Goal: Transaction & Acquisition: Purchase product/service

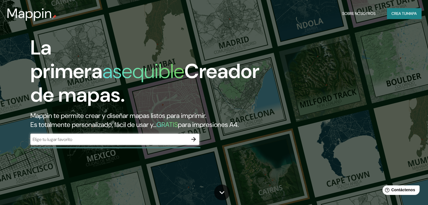
click at [96, 143] on input "text" at bounding box center [109, 139] width 158 height 6
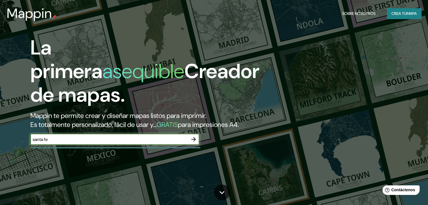
type input "santa fe"
click at [193, 143] on icon "button" at bounding box center [193, 139] width 7 height 7
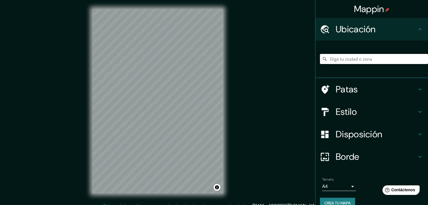
click at [353, 59] on input "Elige tu ciudad o zona" at bounding box center [374, 59] width 108 height 10
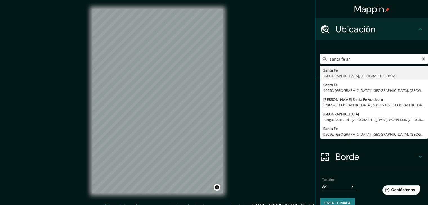
type input "[GEOGRAPHIC_DATA], [GEOGRAPHIC_DATA], [GEOGRAPHIC_DATA]"
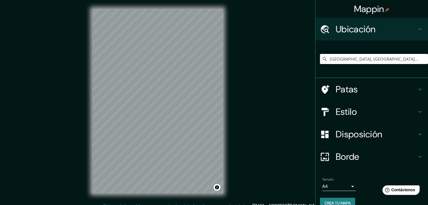
click at [384, 85] on h4 "Patas" at bounding box center [376, 89] width 81 height 11
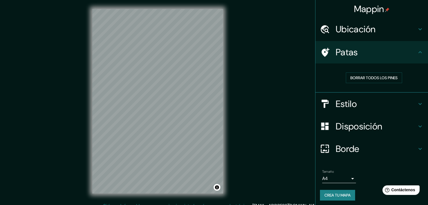
click at [383, 53] on h4 "Patas" at bounding box center [376, 52] width 81 height 11
click at [375, 102] on h4 "Estilo" at bounding box center [376, 103] width 81 height 11
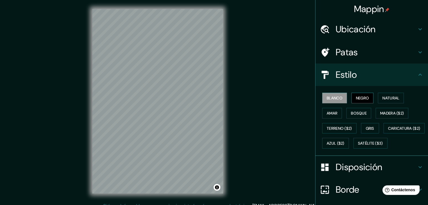
click at [357, 97] on font "Negro" at bounding box center [362, 98] width 13 height 5
click at [382, 96] on font "Natural" at bounding box center [390, 98] width 17 height 5
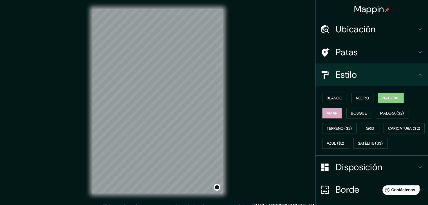
click at [331, 115] on font "Amar" at bounding box center [332, 113] width 11 height 5
click at [353, 114] on font "Bosque" at bounding box center [359, 113] width 16 height 5
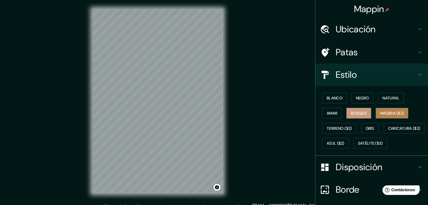
click at [388, 111] on font "Madera ($2)" at bounding box center [392, 113] width 24 height 5
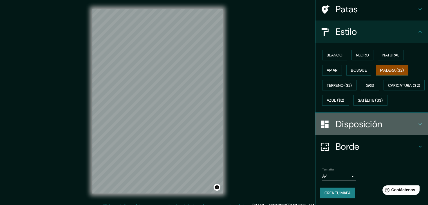
click at [376, 122] on font "Disposición" at bounding box center [359, 124] width 46 height 12
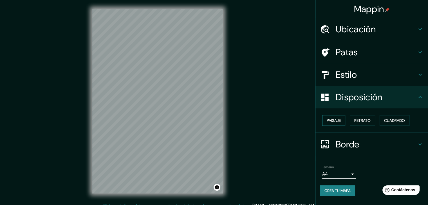
click at [334, 122] on font "Paisaje" at bounding box center [334, 120] width 14 height 5
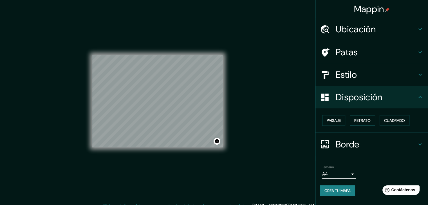
click at [351, 121] on button "Retrato" at bounding box center [362, 120] width 25 height 11
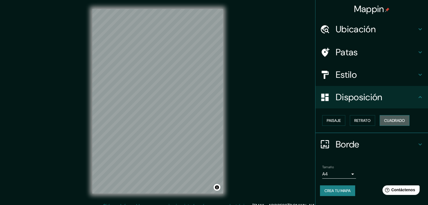
click at [396, 118] on font "Cuadrado" at bounding box center [394, 120] width 21 height 5
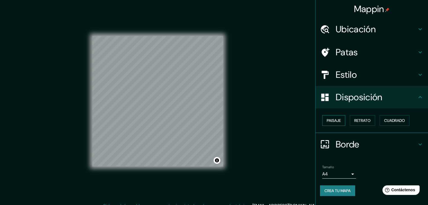
click at [336, 121] on font "Paisaje" at bounding box center [334, 120] width 14 height 5
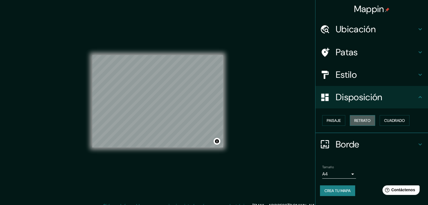
click at [367, 122] on font "Retrato" at bounding box center [362, 120] width 16 height 5
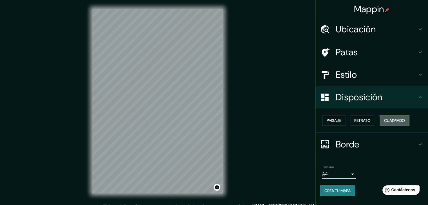
click at [391, 121] on font "Cuadrado" at bounding box center [394, 120] width 21 height 5
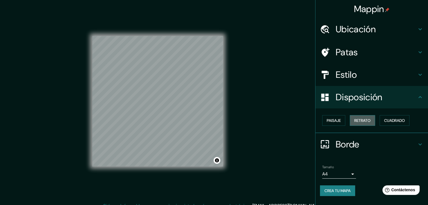
click at [353, 121] on button "Retrato" at bounding box center [362, 120] width 25 height 11
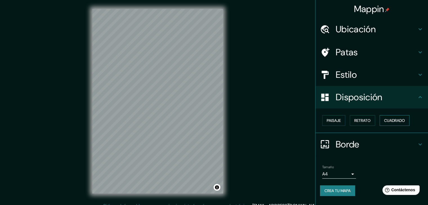
click at [405, 122] on font "Cuadrado" at bounding box center [394, 120] width 21 height 5
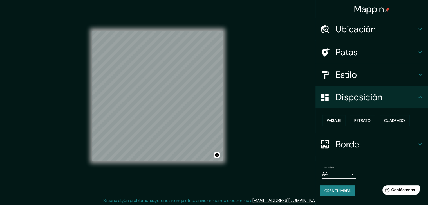
scroll to position [6, 0]
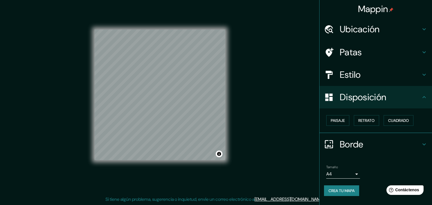
click at [350, 173] on body "Mappin Ubicación [GEOGRAPHIC_DATA], [GEOGRAPHIC_DATA], [GEOGRAPHIC_DATA] Patas …" at bounding box center [216, 96] width 432 height 205
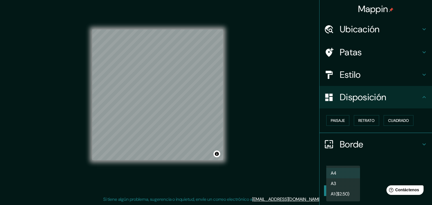
click at [368, 168] on div at bounding box center [216, 102] width 432 height 205
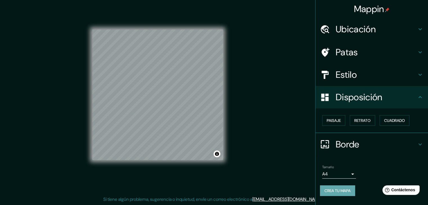
click at [336, 187] on font "Crea tu mapa" at bounding box center [337, 190] width 26 height 7
click at [369, 98] on font "Disposición" at bounding box center [359, 97] width 46 height 12
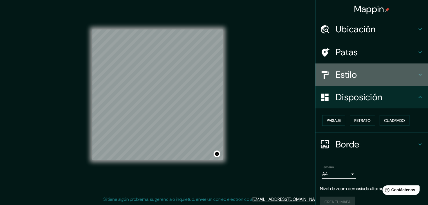
click at [364, 75] on h4 "Estilo" at bounding box center [376, 74] width 81 height 11
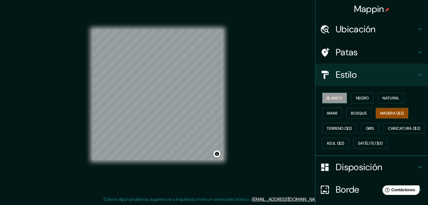
click at [333, 100] on font "Blanco" at bounding box center [335, 98] width 16 height 5
click at [329, 111] on font "Amar" at bounding box center [332, 113] width 11 height 5
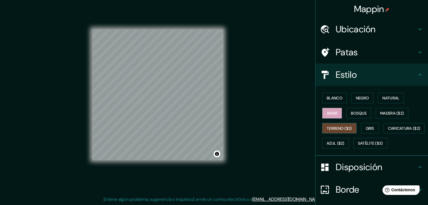
click at [334, 130] on font "Terreno ($2)" at bounding box center [339, 128] width 25 height 5
click at [388, 132] on font "Caricatura ($2)" at bounding box center [404, 128] width 32 height 7
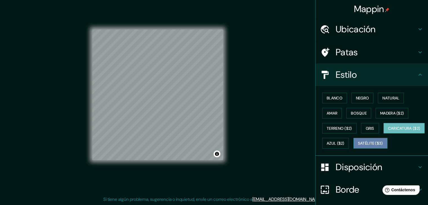
click at [358, 146] on font "Satélite ($3)" at bounding box center [370, 143] width 25 height 5
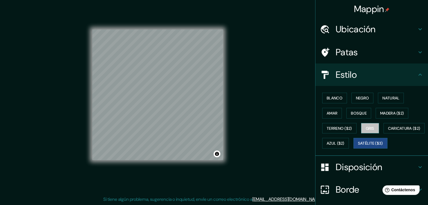
click at [366, 127] on font "Gris" at bounding box center [370, 128] width 8 height 5
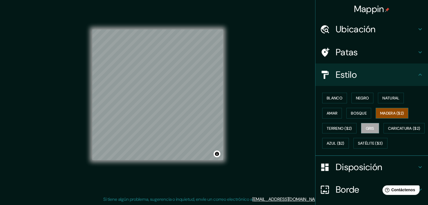
click at [380, 113] on font "Madera ($2)" at bounding box center [392, 113] width 24 height 5
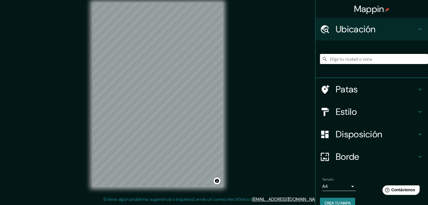
click at [344, 111] on font "Estilo" at bounding box center [346, 112] width 21 height 12
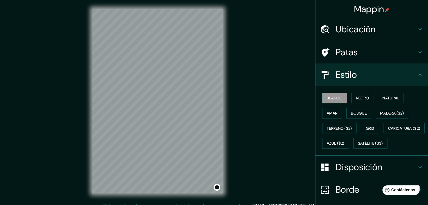
click at [373, 72] on h4 "Estilo" at bounding box center [376, 74] width 81 height 11
click at [403, 74] on h4 "Estilo" at bounding box center [376, 74] width 81 height 11
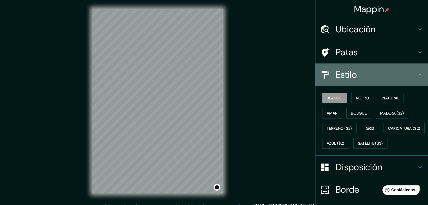
click at [417, 74] on icon at bounding box center [420, 74] width 7 height 7
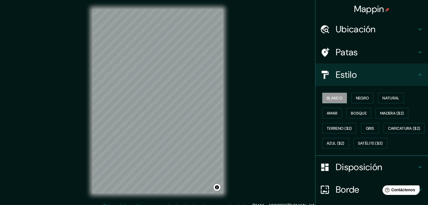
click at [417, 75] on icon at bounding box center [420, 74] width 7 height 7
click at [373, 33] on h4 "Ubicación" at bounding box center [376, 29] width 81 height 11
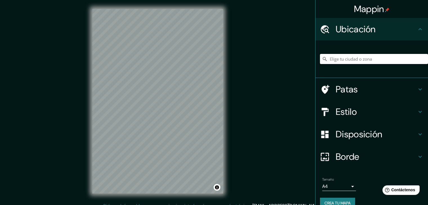
click at [363, 59] on input "Elige tu ciudad o zona" at bounding box center [374, 59] width 108 height 10
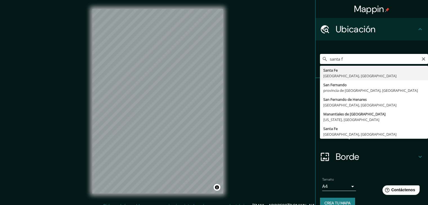
type input "[GEOGRAPHIC_DATA], [GEOGRAPHIC_DATA], [GEOGRAPHIC_DATA]"
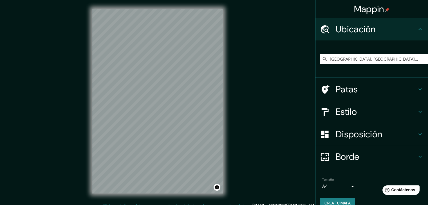
click at [366, 118] on div "Estilo" at bounding box center [371, 112] width 113 height 23
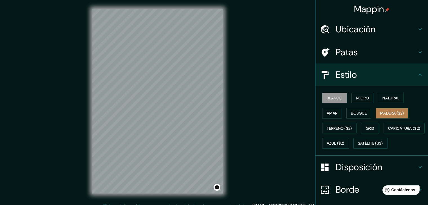
click at [388, 115] on font "Madera ($2)" at bounding box center [392, 113] width 24 height 7
click at [392, 23] on div "Ubicación" at bounding box center [371, 29] width 113 height 23
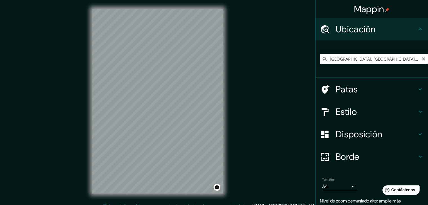
click at [374, 54] on input "[GEOGRAPHIC_DATA], [GEOGRAPHIC_DATA], [GEOGRAPHIC_DATA]" at bounding box center [374, 59] width 108 height 10
click at [422, 59] on icon "Claro" at bounding box center [423, 58] width 3 height 3
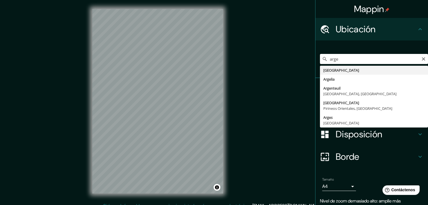
type input "Argentina"
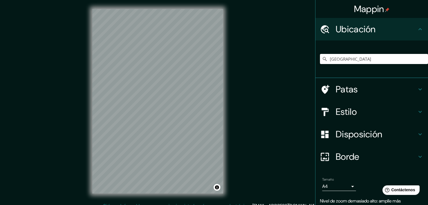
click at [354, 140] on font "Disposición" at bounding box center [359, 135] width 46 height 12
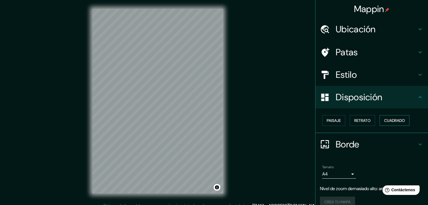
click at [392, 121] on font "Cuadrado" at bounding box center [394, 120] width 21 height 5
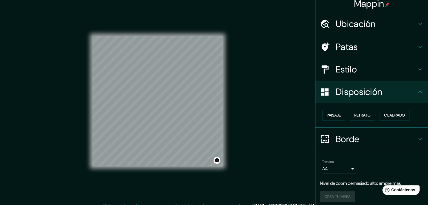
scroll to position [8, 0]
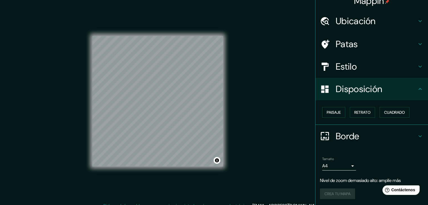
click at [342, 192] on div "Crea tu mapa" at bounding box center [372, 194] width 104 height 11
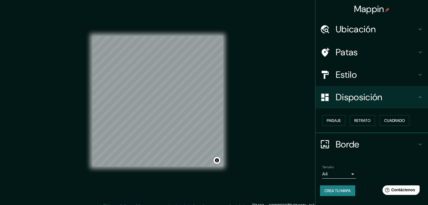
click at [346, 189] on font "Crea tu mapa" at bounding box center [337, 191] width 26 height 5
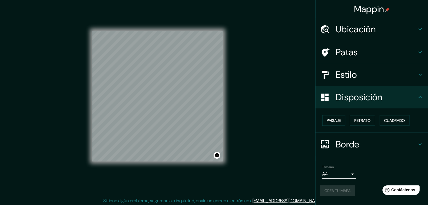
scroll to position [6, 0]
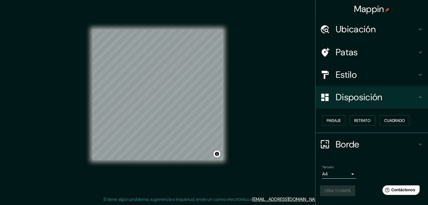
click at [330, 186] on div "Crea tu mapa" at bounding box center [372, 191] width 104 height 11
click at [216, 155] on button "Activar o desactivar atribución" at bounding box center [217, 154] width 7 height 7
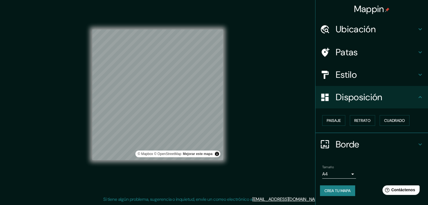
click at [252, 147] on div "Mappin Ubicación Argentina Patas Estilo Disposición Paisaje Retrato Cuadrado Bo…" at bounding box center [214, 100] width 428 height 212
click at [215, 153] on button "Activar o desactivar atribución" at bounding box center [217, 154] width 7 height 7
click at [420, 141] on icon at bounding box center [420, 144] width 7 height 7
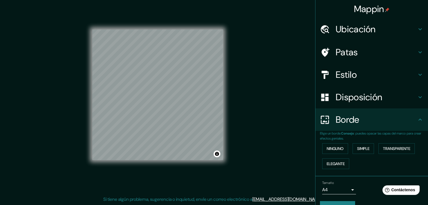
click at [413, 128] on div "Borde" at bounding box center [371, 120] width 113 height 23
click at [414, 128] on div "Borde" at bounding box center [371, 120] width 113 height 23
click at [337, 150] on font "Ninguno" at bounding box center [335, 148] width 17 height 5
click at [359, 148] on font "Simple" at bounding box center [363, 148] width 12 height 5
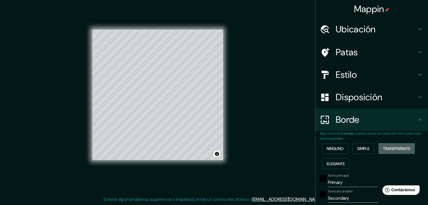
click at [384, 147] on font "Transparente" at bounding box center [396, 148] width 27 height 5
click at [330, 163] on font "Elegante" at bounding box center [336, 164] width 18 height 5
click at [331, 145] on font "Ninguno" at bounding box center [335, 148] width 17 height 7
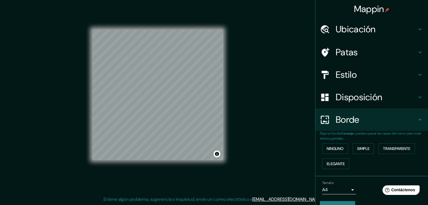
click at [417, 122] on icon at bounding box center [420, 120] width 7 height 7
